Goal: Task Accomplishment & Management: Manage account settings

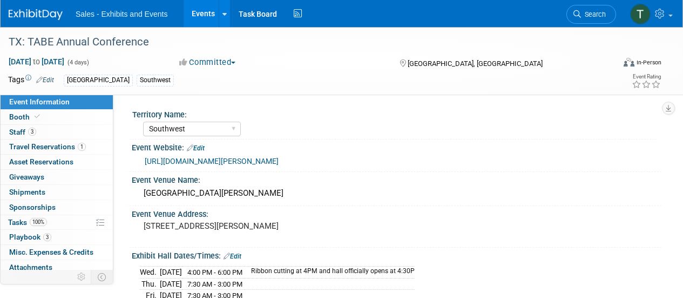
select select "Southwest"
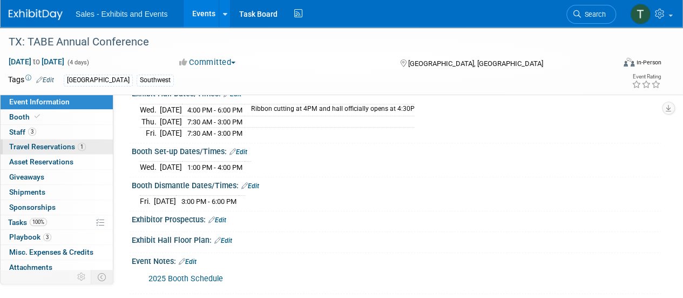
click at [31, 144] on span "Travel Reservations 1" at bounding box center [47, 146] width 77 height 9
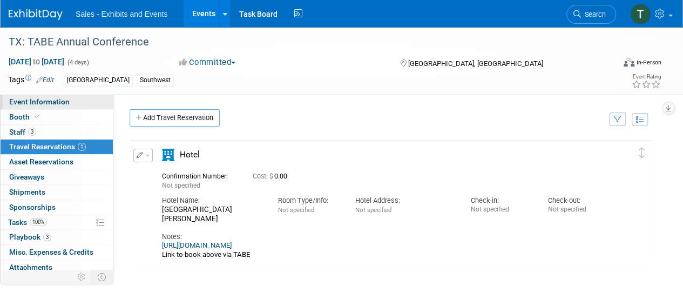
click at [41, 103] on span "Event Information" at bounding box center [39, 101] width 61 height 9
select select "Southwest"
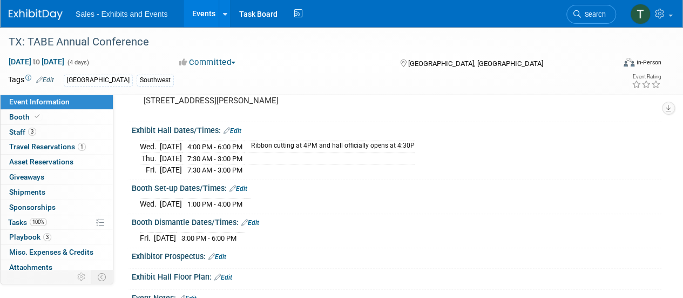
scroll to position [270, 0]
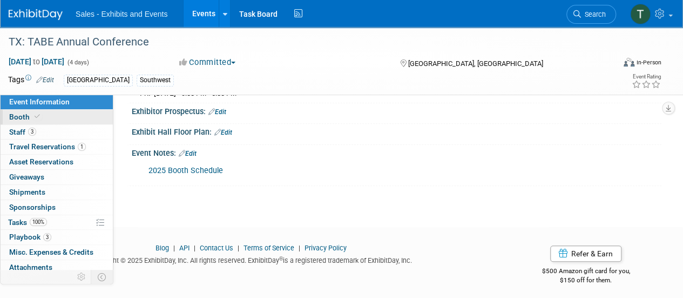
click at [32, 122] on link "Booth" at bounding box center [57, 117] width 112 height 15
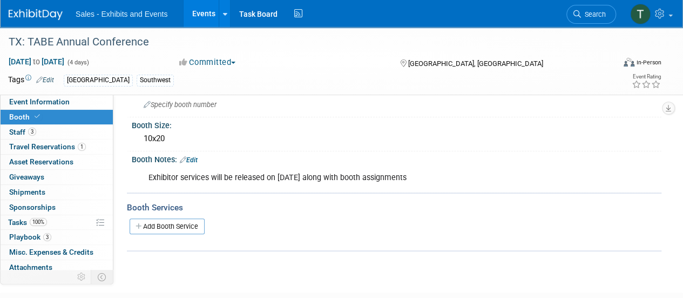
scroll to position [0, 0]
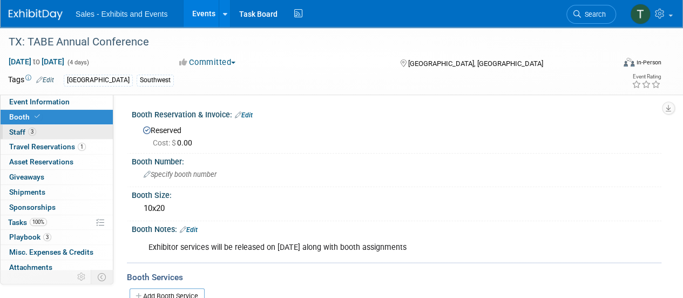
click at [44, 136] on link "3 Staff 3" at bounding box center [57, 132] width 112 height 15
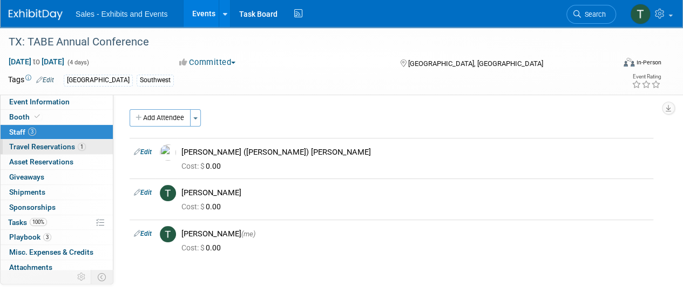
click at [32, 149] on span "Travel Reservations 1" at bounding box center [47, 146] width 77 height 9
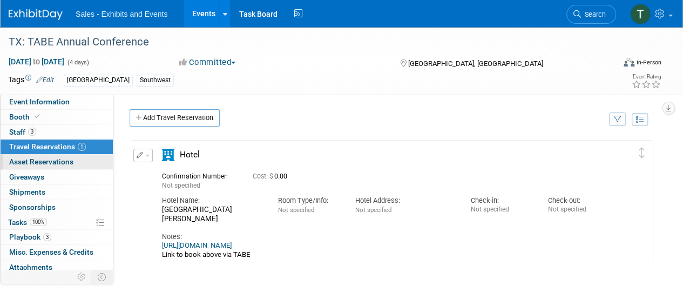
click at [32, 157] on span "Asset Reservations 0" at bounding box center [41, 161] width 64 height 9
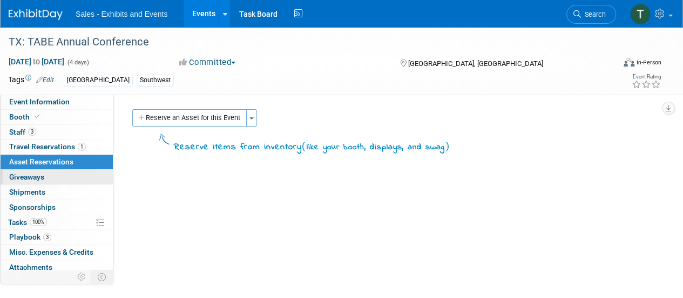
click at [33, 170] on link "0 Giveaways 0" at bounding box center [57, 177] width 112 height 15
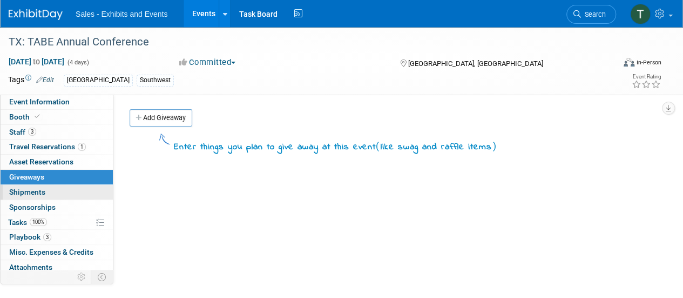
click at [33, 194] on span "Shipments 0" at bounding box center [27, 191] width 36 height 9
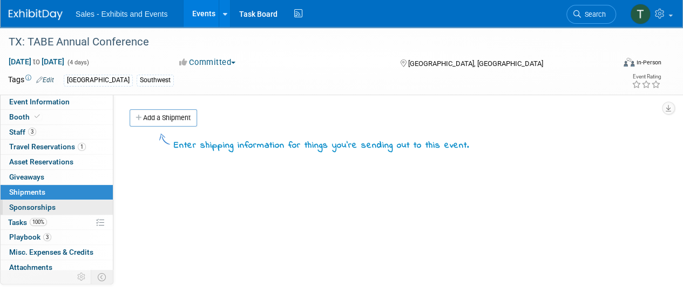
click at [33, 210] on span "Sponsorships 0" at bounding box center [32, 207] width 46 height 9
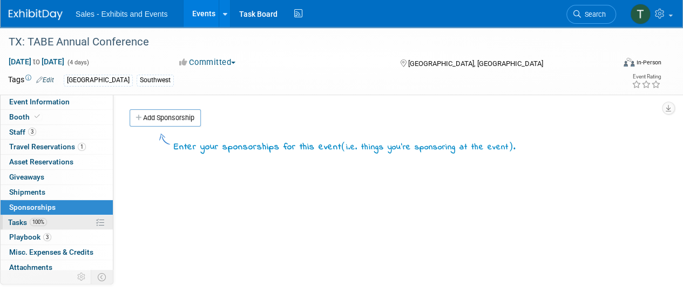
click at [28, 223] on span "Tasks 100%" at bounding box center [27, 222] width 39 height 9
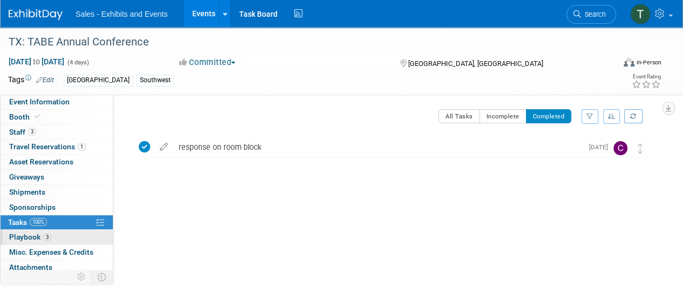
click at [21, 233] on span "Playbook 3" at bounding box center [30, 236] width 42 height 9
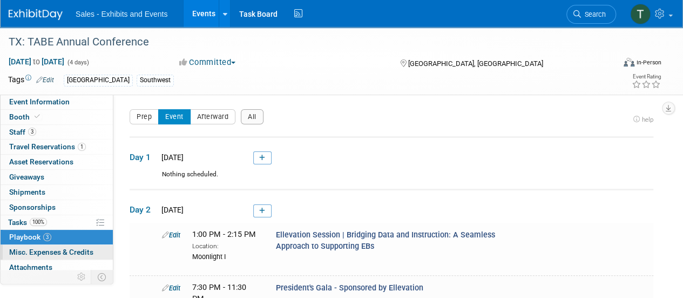
click at [32, 250] on span "Misc. Expenses & Credits 0" at bounding box center [51, 251] width 84 height 9
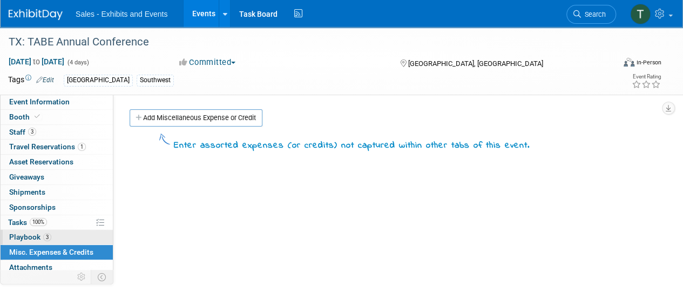
click at [33, 232] on span "Playbook 3" at bounding box center [30, 236] width 42 height 9
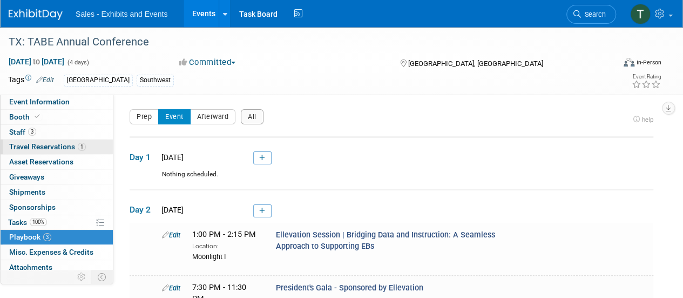
click at [49, 143] on span "Travel Reservations 1" at bounding box center [47, 146] width 77 height 9
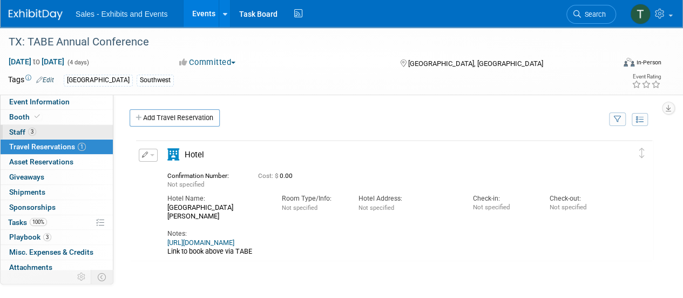
click at [14, 126] on link "3 Staff 3" at bounding box center [57, 132] width 112 height 15
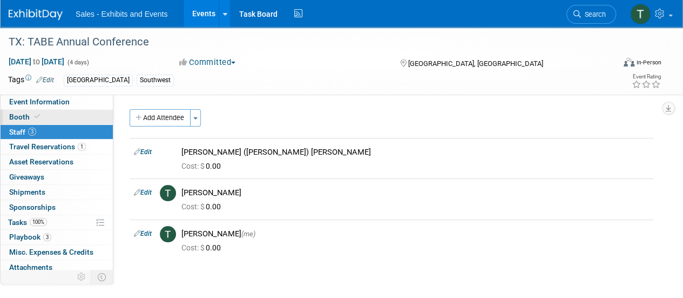
click at [24, 116] on span "Booth" at bounding box center [25, 116] width 33 height 9
